Goal: Task Accomplishment & Management: Use online tool/utility

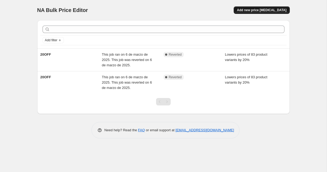
click at [254, 12] on button "Add new price [MEDICAL_DATA]" at bounding box center [261, 9] width 56 height 7
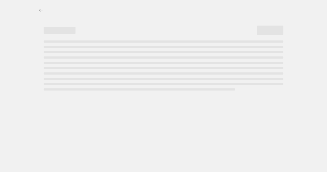
select select "percentage"
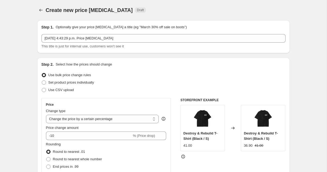
click at [70, 32] on div "Step 1. Optionally give your price [MEDICAL_DATA] a title (eg "March 30% off sa…" at bounding box center [163, 36] width 244 height 24
click at [70, 34] on div "Step 1. Optionally give your price [MEDICAL_DATA] a title (eg "March 30% off sa…" at bounding box center [163, 36] width 244 height 24
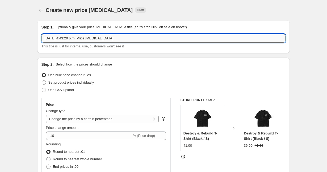
click at [70, 39] on input "[DATE] 4:43:29 p.m. Price [MEDICAL_DATA]" at bounding box center [163, 38] width 244 height 8
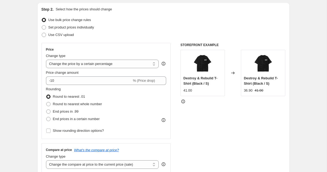
scroll to position [56, 0]
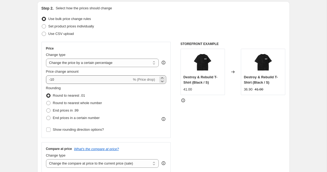
type input "STEEL20"
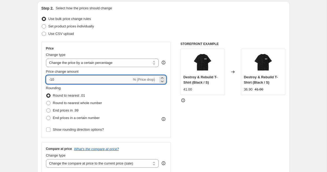
click at [76, 79] on input "-10" at bounding box center [89, 79] width 86 height 8
type input "-1"
click at [159, 80] on icon at bounding box center [161, 80] width 5 height 5
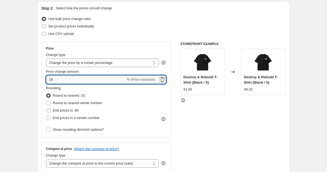
click at [161, 76] on icon at bounding box center [161, 77] width 5 height 5
type input "20"
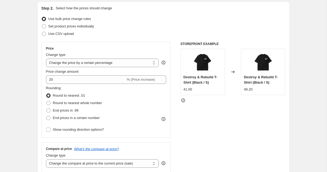
click at [74, 90] on fieldset "Rounding Round to nearest .01 Round to nearest whole number End prices in .99 E…" at bounding box center [74, 103] width 56 height 36
click at [78, 64] on select "Change the price to a certain amount Change the price by a certain amount Chang…" at bounding box center [102, 62] width 113 height 8
select select "to"
click at [46, 58] on select "Change the price to a certain amount Change the price by a certain amount Chang…" at bounding box center [102, 62] width 113 height 8
type input "80.00"
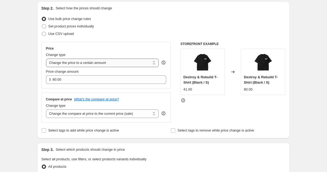
click at [83, 64] on select "Change the price to a certain amount Change the price by a certain amount Chang…" at bounding box center [102, 62] width 113 height 8
select select "by"
click at [46, 58] on select "Change the price to a certain amount Change the price by a certain amount Chang…" at bounding box center [102, 62] width 113 height 8
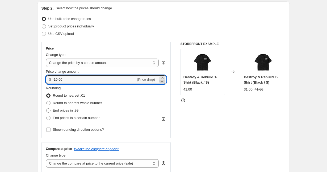
click at [160, 79] on icon at bounding box center [161, 80] width 5 height 5
type input "-10.01"
click at [151, 78] on span "(Price drop)" at bounding box center [146, 79] width 18 height 4
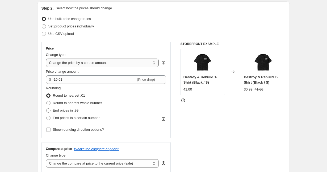
click at [129, 64] on select "Change the price to a certain amount Change the price by a certain amount Chang…" at bounding box center [102, 62] width 113 height 8
select select "percentage"
click at [46, 58] on select "Change the price to a certain amount Change the price by a certain amount Chang…" at bounding box center [102, 62] width 113 height 8
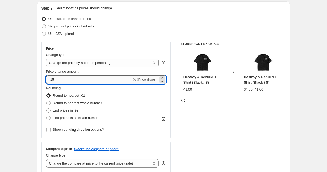
click at [115, 78] on input "-15" at bounding box center [89, 79] width 86 height 8
type input "20"
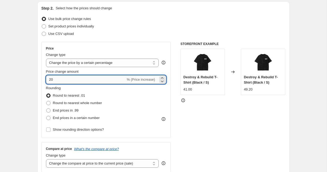
click at [72, 80] on input "20" at bounding box center [86, 79] width 80 height 8
click at [67, 80] on input "20" at bounding box center [86, 79] width 80 height 8
click at [70, 63] on select "Change the price to a certain amount Change the price by a certain amount Chang…" at bounding box center [102, 62] width 113 height 8
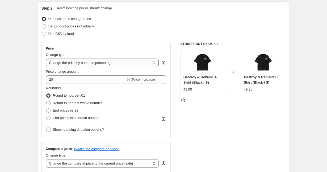
click at [46, 58] on select "Change the price to a certain amount Change the price by a certain amount Chang…" at bounding box center [102, 62] width 113 height 8
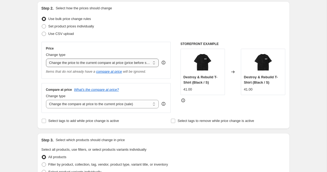
click at [70, 65] on select "Change the price to a certain amount Change the price by a certain amount Chang…" at bounding box center [102, 62] width 113 height 8
click at [46, 58] on select "Change the price to a certain amount Change the price by a certain amount Chang…" at bounding box center [102, 62] width 113 height 8
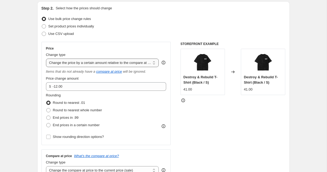
click at [70, 63] on select "Change the price to a certain amount Change the price by a certain amount Chang…" at bounding box center [102, 62] width 113 height 8
select select "pcap"
click at [46, 58] on select "Change the price to a certain amount Change the price by a certain amount Chang…" at bounding box center [102, 62] width 113 height 8
type input "-20"
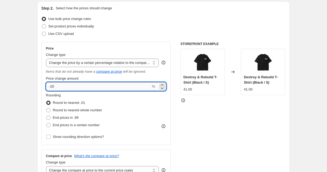
click at [70, 87] on input "-20" at bounding box center [98, 86] width 105 height 8
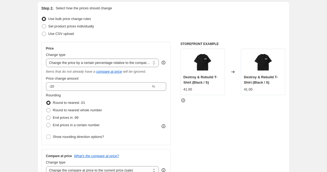
click at [83, 99] on label "Round to nearest .01" at bounding box center [65, 102] width 39 height 7
click at [46, 100] on input "Round to nearest .01" at bounding box center [46, 100] width 0 height 0
click at [67, 67] on div "Price Change type Change the price to a certain amount Change the price by a ce…" at bounding box center [106, 93] width 120 height 94
click at [66, 64] on select "Change the price to a certain amount Change the price by a certain amount Chang…" at bounding box center [102, 62] width 113 height 8
click at [46, 58] on select "Change the price to a certain amount Change the price by a certain amount Chang…" at bounding box center [102, 62] width 113 height 8
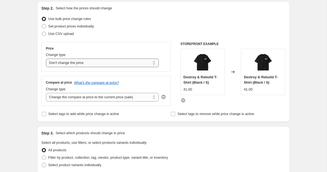
click at [66, 62] on select "Change the price to a certain amount Change the price by a certain amount Chang…" at bounding box center [102, 62] width 113 height 8
select select "pc"
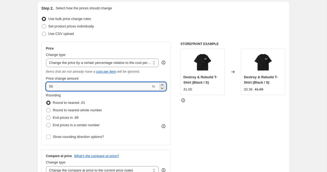
click at [67, 85] on input "50" at bounding box center [98, 86] width 105 height 8
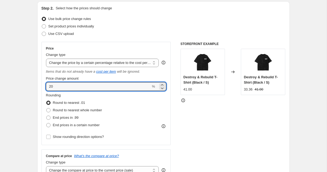
click at [62, 86] on input "20" at bounding box center [98, 86] width 105 height 8
type input "50"
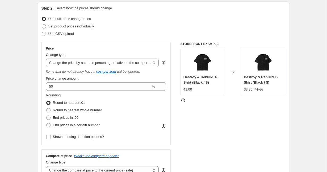
click at [184, 100] on icon at bounding box center [182, 99] width 5 height 5
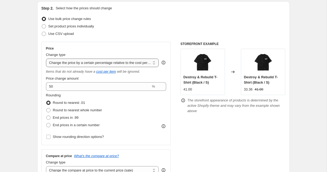
click at [54, 62] on select "Change the price to a certain amount Change the price by a certain amount Chang…" at bounding box center [102, 62] width 113 height 8
click at [46, 58] on select "Change the price to a certain amount Change the price by a certain amount Chang…" at bounding box center [102, 62] width 113 height 8
click at [55, 66] on select "Change the price to a certain amount Change the price by a certain amount Chang…" at bounding box center [102, 62] width 113 height 8
select select "percentage"
click at [46, 58] on select "Change the price to a certain amount Change the price by a certain amount Chang…" at bounding box center [102, 62] width 113 height 8
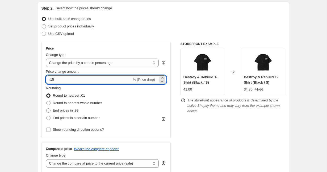
click at [52, 79] on input "-15" at bounding box center [89, 79] width 86 height 8
type input "-20"
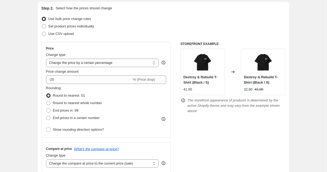
click at [49, 103] on span at bounding box center [48, 103] width 4 height 4
click at [46, 101] on input "Round to nearest whole number" at bounding box center [46, 101] width 0 height 0
radio input "true"
click at [49, 109] on span at bounding box center [48, 110] width 4 height 4
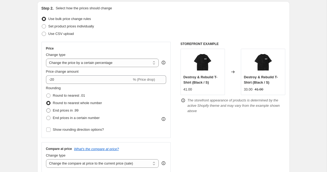
click at [46, 108] on input "End prices in .99" at bounding box center [46, 108] width 0 height 0
radio input "true"
click at [48, 94] on span at bounding box center [48, 95] width 4 height 4
click at [46, 93] on input "Round to nearest .01" at bounding box center [46, 93] width 0 height 0
radio input "true"
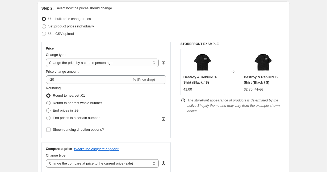
click at [49, 103] on span at bounding box center [48, 103] width 4 height 4
click at [46, 101] on input "Round to nearest whole number" at bounding box center [46, 101] width 0 height 0
radio input "true"
click at [49, 108] on span at bounding box center [48, 110] width 4 height 4
click at [46, 108] on input "End prices in .99" at bounding box center [46, 108] width 0 height 0
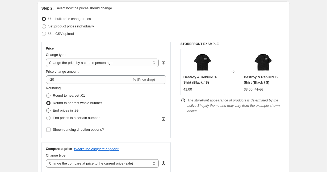
radio input "true"
click at [49, 119] on span at bounding box center [48, 118] width 4 height 4
click at [46, 116] on input "End prices in a certain number" at bounding box center [46, 116] width 0 height 0
radio input "true"
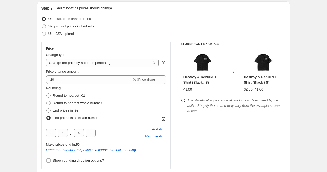
click at [49, 119] on span at bounding box center [48, 118] width 4 height 4
click at [46, 116] on input "End prices in a certain number" at bounding box center [46, 116] width 0 height 0
click at [48, 110] on span at bounding box center [48, 110] width 4 height 4
click at [46, 108] on input "End prices in .99" at bounding box center [46, 108] width 0 height 0
radio input "true"
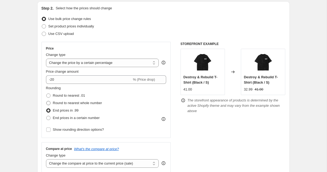
click at [48, 105] on span at bounding box center [48, 102] width 5 height 5
click at [46, 101] on input "Round to nearest whole number" at bounding box center [46, 101] width 0 height 0
radio input "true"
click at [48, 95] on span at bounding box center [48, 95] width 4 height 4
click at [46, 93] on input "Round to nearest .01" at bounding box center [46, 93] width 0 height 0
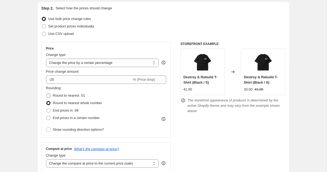
radio input "true"
click at [48, 104] on span at bounding box center [48, 103] width 4 height 4
click at [46, 101] on input "Round to nearest whole number" at bounding box center [46, 101] width 0 height 0
radio input "true"
click at [48, 95] on span at bounding box center [48, 95] width 4 height 4
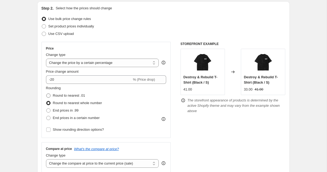
click at [46, 93] on input "Round to nearest .01" at bounding box center [46, 93] width 0 height 0
radio input "true"
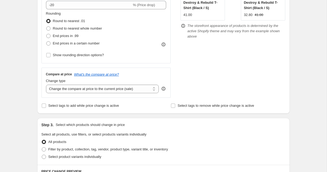
scroll to position [129, 0]
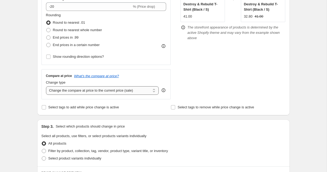
click at [61, 92] on select "Change the compare at price to the current price (sale) Change the compare at p…" at bounding box center [102, 90] width 113 height 8
click at [42, 106] on input "Select tags to add while price change is active" at bounding box center [44, 107] width 4 height 4
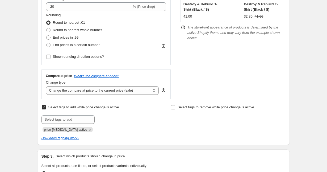
click at [42, 106] on input "Select tags to add while price change is active" at bounding box center [44, 107] width 4 height 4
checkbox input "false"
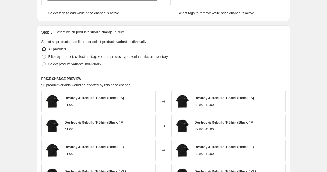
scroll to position [218, 0]
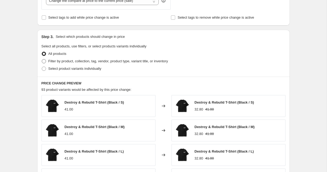
click at [60, 59] on span "Filter by product, collection, tag, vendor, product type, variant title, or inv…" at bounding box center [108, 61] width 120 height 4
click at [42, 59] on input "Filter by product, collection, tag, vendor, product type, variant title, or inv…" at bounding box center [42, 59] width 0 height 0
radio input "true"
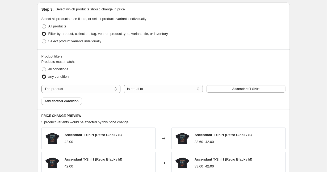
scroll to position [257, 0]
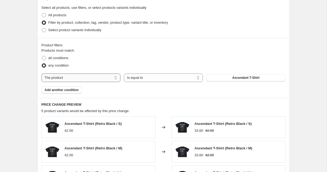
click at [116, 78] on select "The product The product's collection The product's tag The product's vendor The…" at bounding box center [80, 77] width 79 height 8
select select "collection"
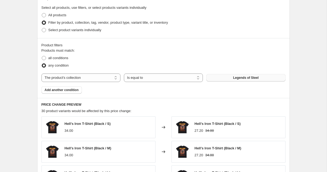
click at [218, 77] on button "Legends of Steel" at bounding box center [245, 77] width 79 height 7
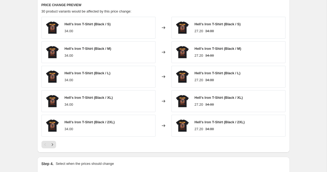
scroll to position [360, 0]
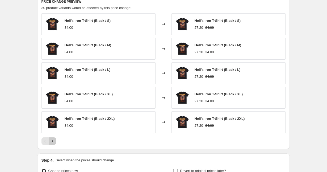
click at [54, 139] on icon "Next" at bounding box center [52, 140] width 5 height 5
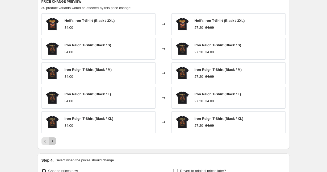
click at [54, 139] on icon "Next" at bounding box center [52, 140] width 5 height 5
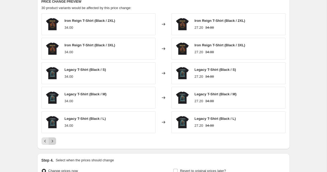
click at [54, 139] on icon "Next" at bounding box center [52, 140] width 5 height 5
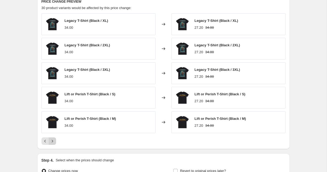
click at [54, 139] on icon "Next" at bounding box center [52, 140] width 5 height 5
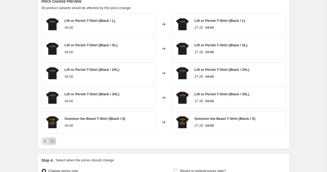
click at [54, 139] on icon "Next" at bounding box center [52, 140] width 5 height 5
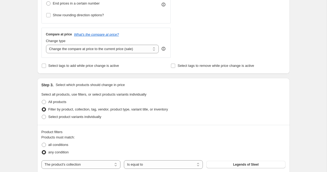
scroll to position [419, 0]
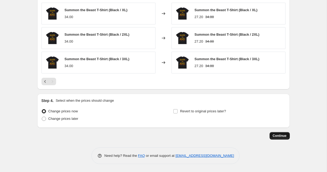
click at [274, 137] on span "Continue" at bounding box center [280, 135] width 14 height 4
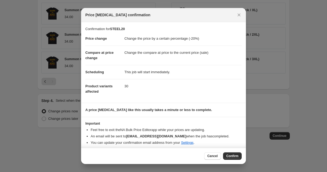
scroll to position [3, 0]
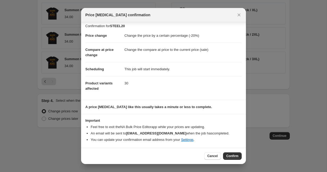
click at [232, 152] on div "Cancel Confirm" at bounding box center [163, 155] width 165 height 16
click at [232, 155] on span "Confirm" at bounding box center [232, 156] width 12 height 4
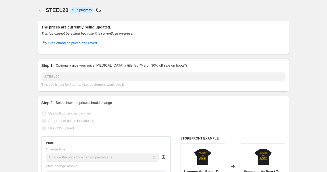
select select "percentage"
select select "collection"
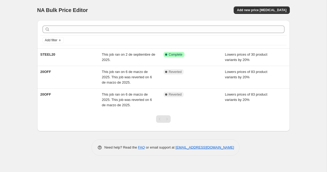
click at [26, 36] on div "NA Bulk Price Editor. This page is ready NA Bulk Price Editor Add new price [ME…" at bounding box center [163, 86] width 326 height 172
